Goal: Transaction & Acquisition: Purchase product/service

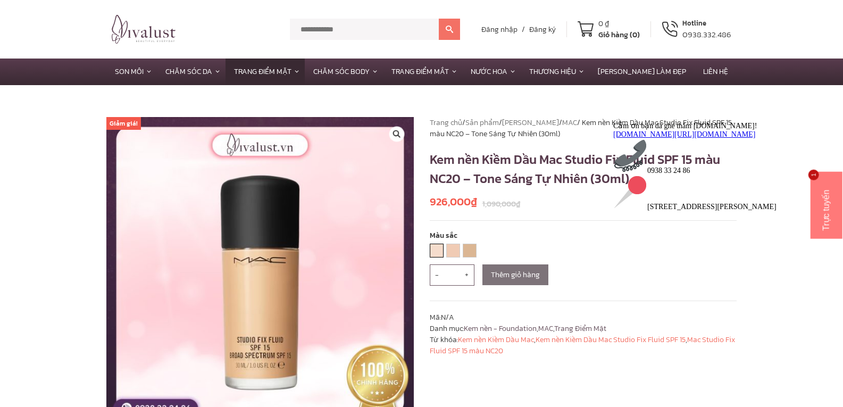
click at [434, 253] on link "NC 15" at bounding box center [436, 250] width 13 height 13
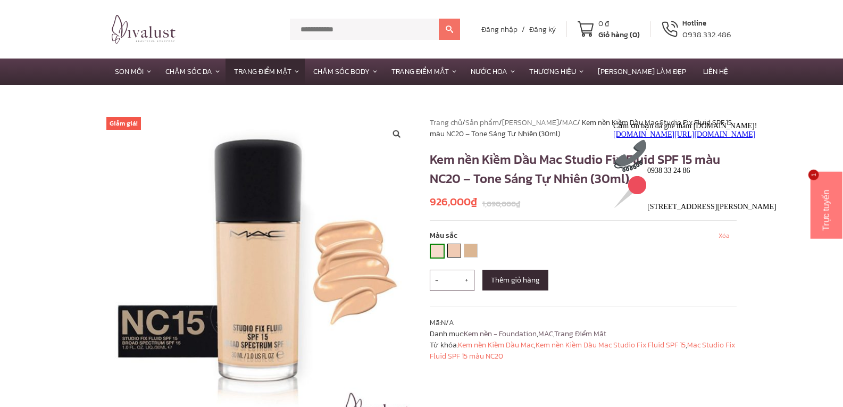
click at [455, 253] on link "NC 20" at bounding box center [454, 250] width 13 height 13
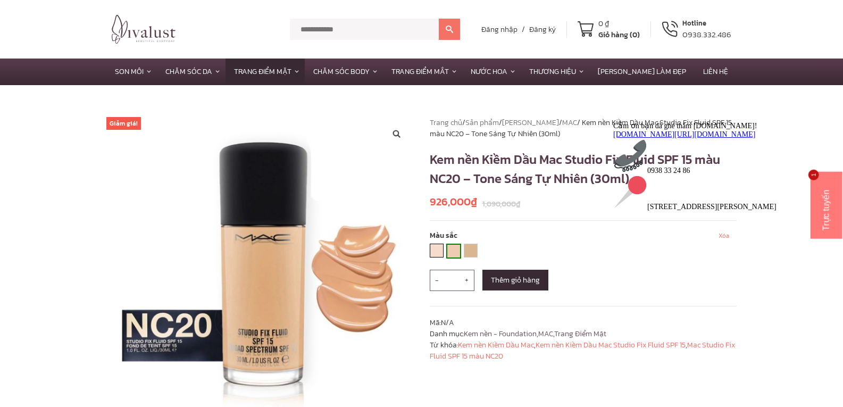
click at [438, 254] on link "NC 15" at bounding box center [436, 250] width 13 height 13
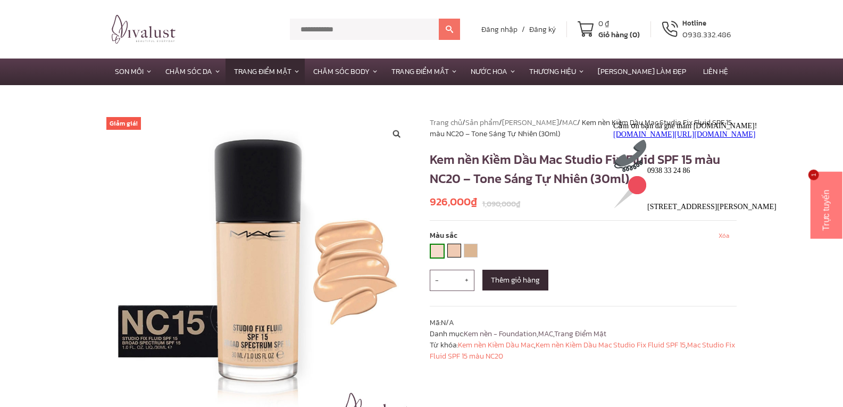
click at [453, 251] on link "NC 20" at bounding box center [454, 250] width 13 height 13
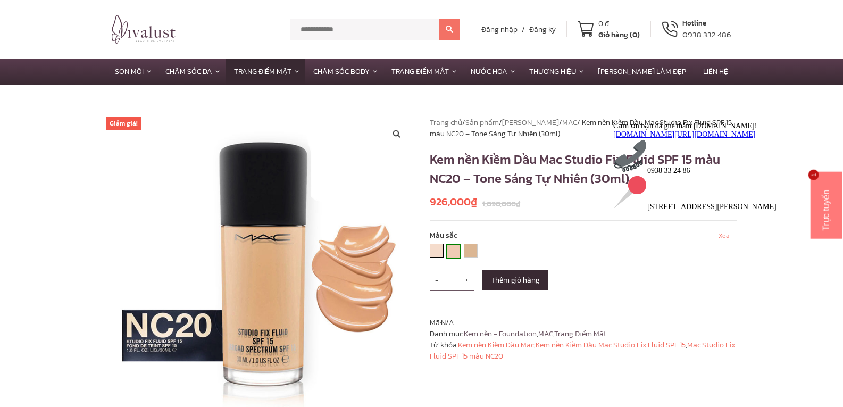
click at [442, 254] on link "NC 15" at bounding box center [436, 250] width 13 height 13
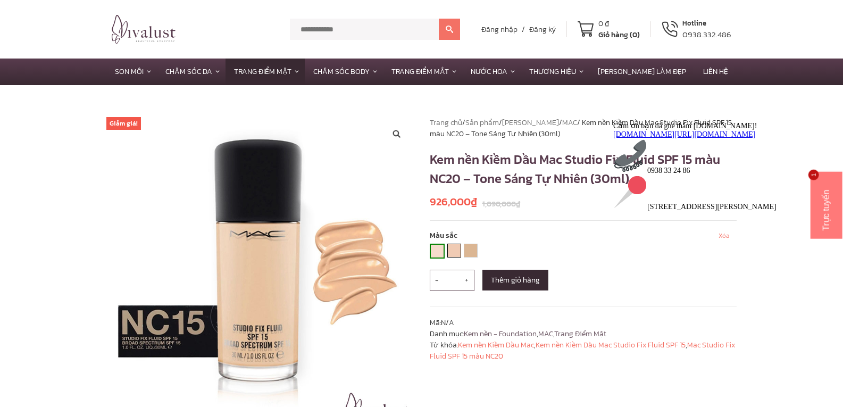
click at [454, 253] on link "NC 20" at bounding box center [454, 250] width 13 height 13
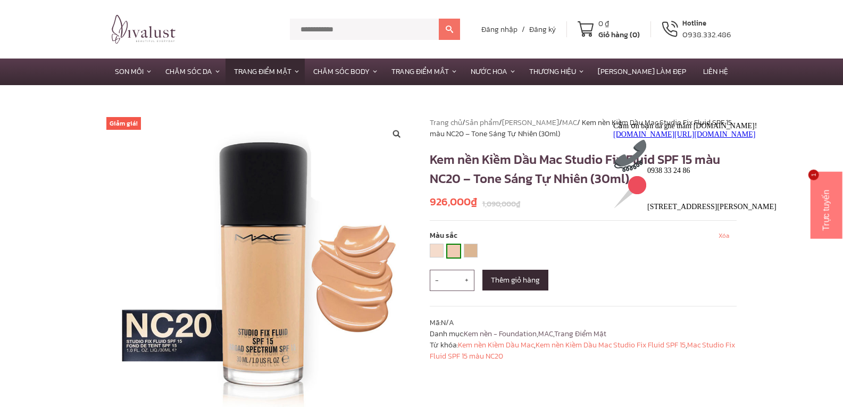
click at [434, 257] on div "**********" at bounding box center [455, 253] width 51 height 18
click at [436, 254] on link "NC 15" at bounding box center [436, 250] width 13 height 13
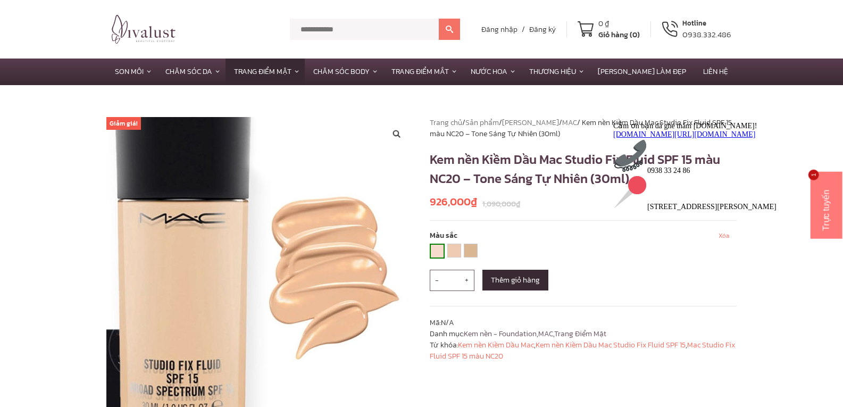
scroll to position [213, 0]
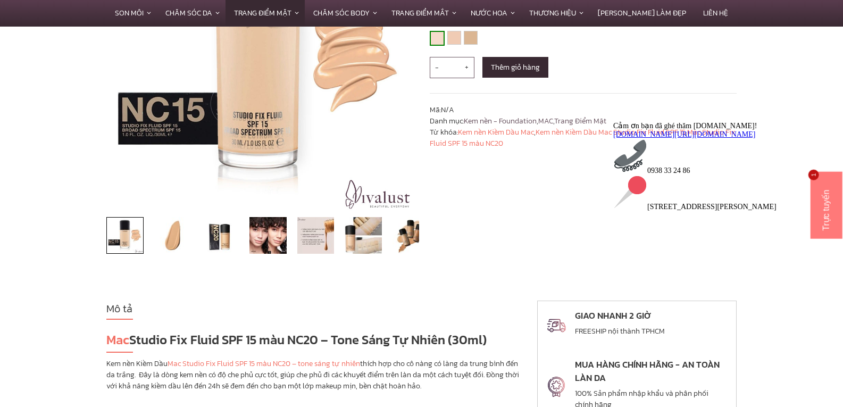
click at [133, 239] on img at bounding box center [124, 235] width 37 height 37
click at [168, 235] on img at bounding box center [172, 235] width 37 height 37
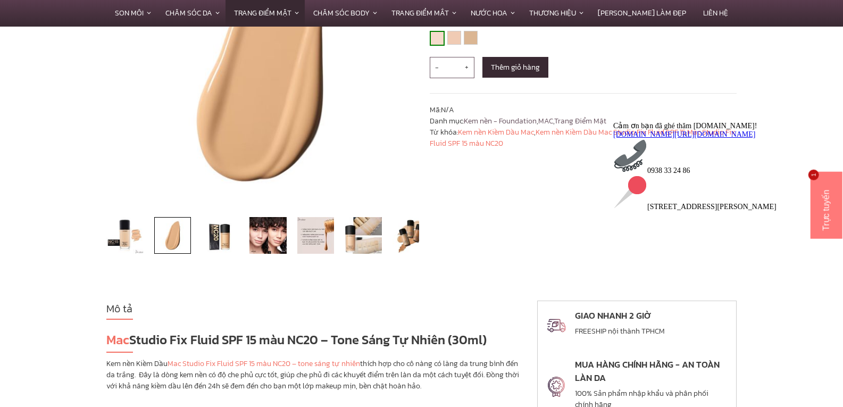
scroll to position [106, 0]
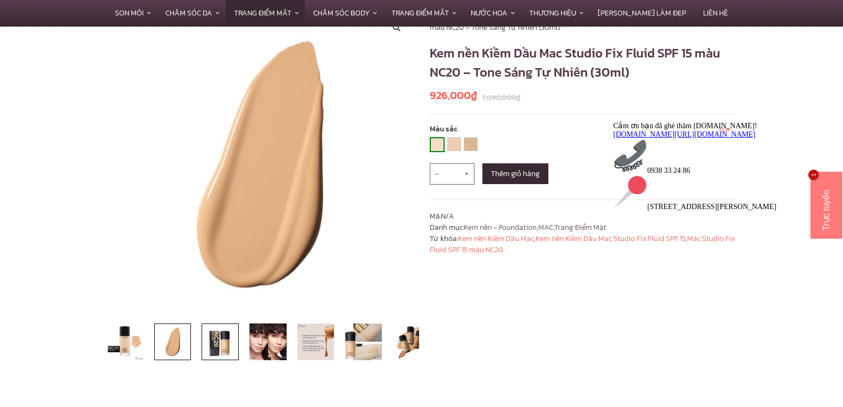
click at [216, 346] on img at bounding box center [220, 341] width 37 height 37
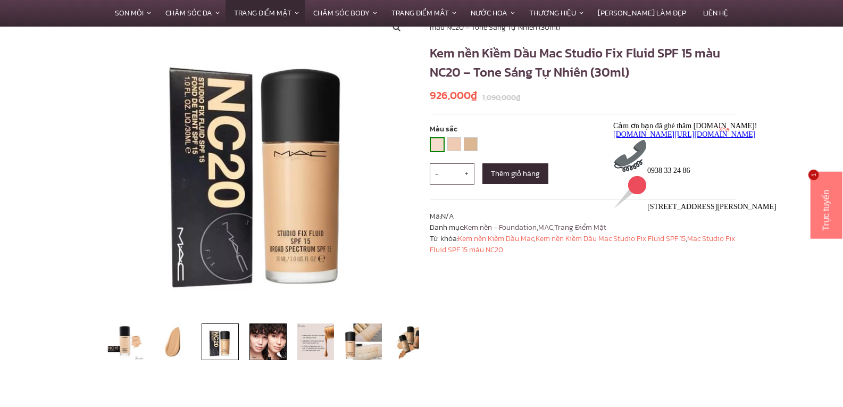
click at [275, 342] on img at bounding box center [267, 341] width 37 height 37
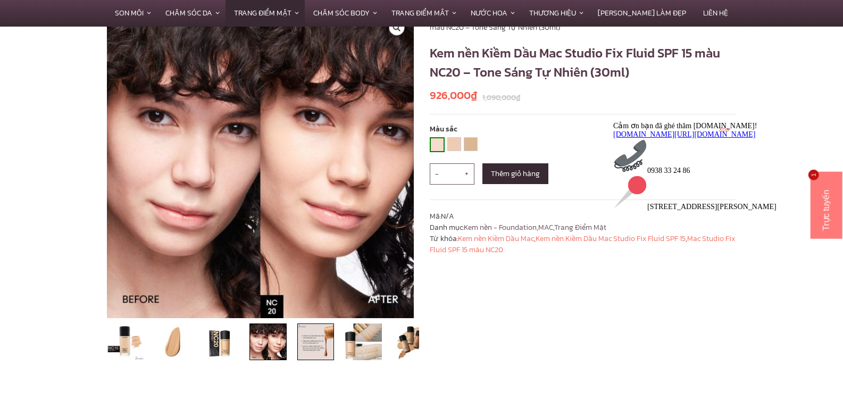
click at [305, 346] on img at bounding box center [315, 341] width 37 height 37
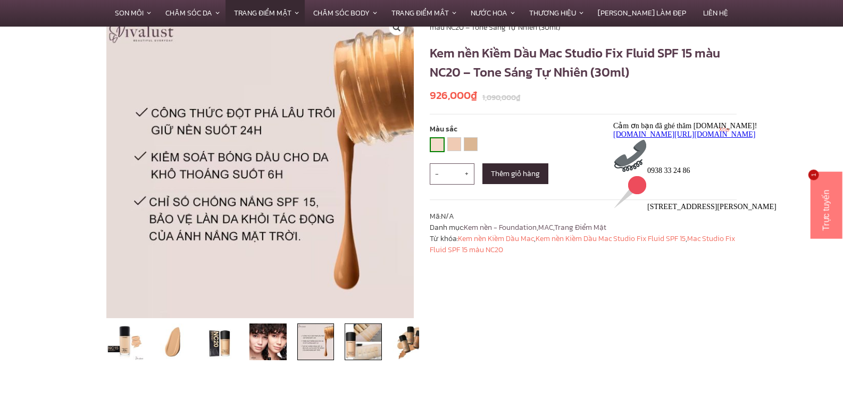
click at [365, 342] on img at bounding box center [363, 341] width 37 height 37
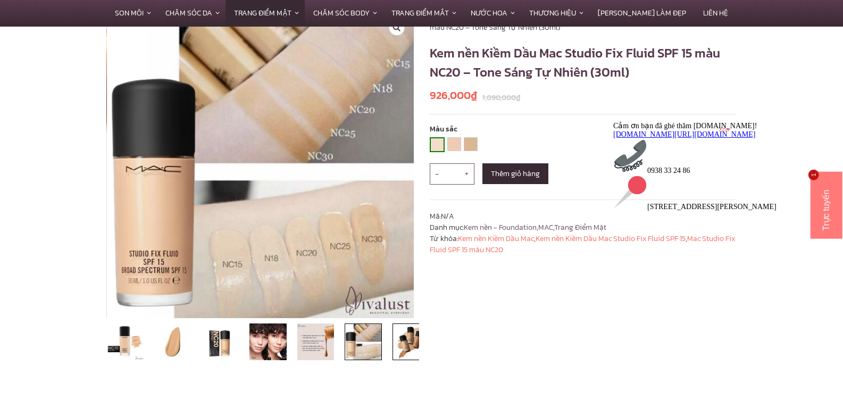
click at [411, 337] on img at bounding box center [410, 341] width 37 height 37
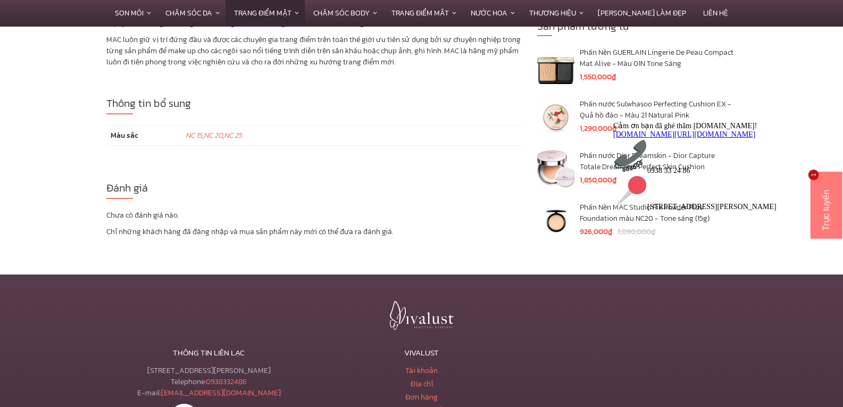
scroll to position [4021, 0]
